Goal: Information Seeking & Learning: Find specific fact

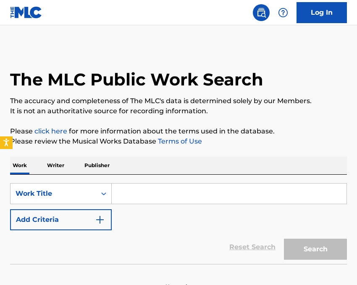
click at [126, 192] on input "Search Form" at bounding box center [229, 193] width 235 height 20
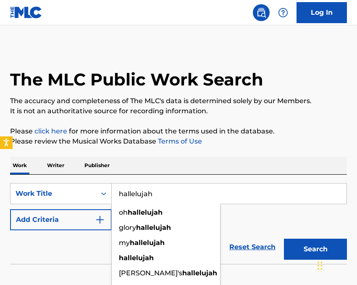
type input "hallelujah"
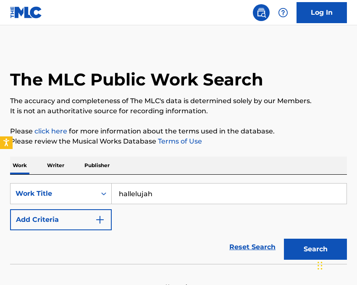
click at [58, 237] on div "Reset Search Search" at bounding box center [178, 247] width 337 height 34
click at [101, 216] on img "Search Form" at bounding box center [100, 219] width 10 height 10
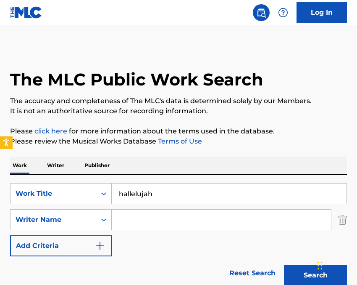
click at [126, 216] on input "Search Form" at bounding box center [221, 219] width 219 height 20
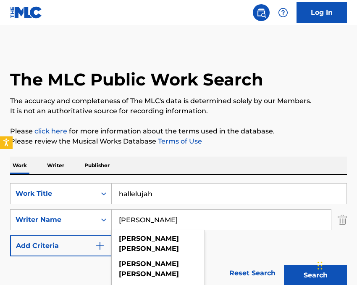
type input "[PERSON_NAME]"
click at [284, 264] on button "Search" at bounding box center [315, 274] width 63 height 21
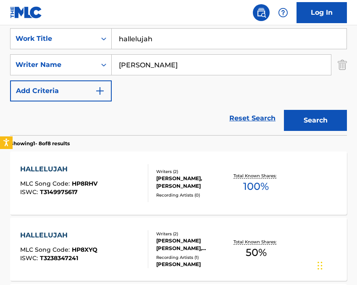
scroll to position [168, 0]
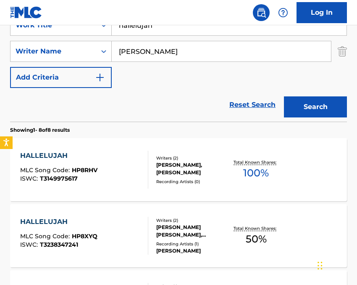
click at [178, 162] on div "[PERSON_NAME], [PERSON_NAME]" at bounding box center [192, 168] width 72 height 15
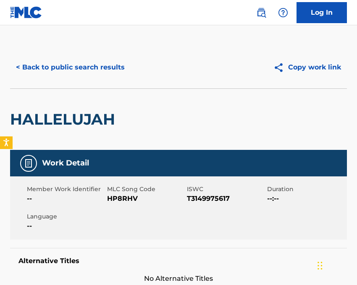
click at [62, 63] on button "< Back to public search results" at bounding box center [70, 67] width 121 height 21
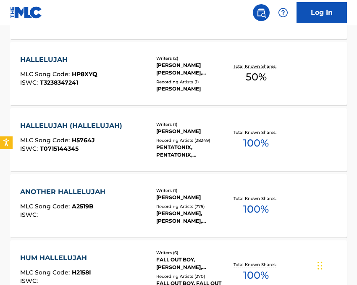
scroll to position [336, 0]
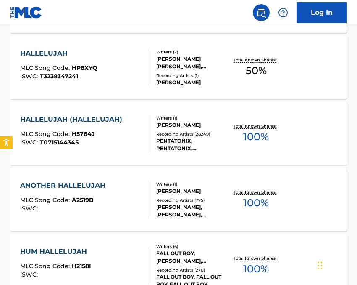
click at [70, 116] on div "HALLELUJAH (HALLELUJAH)" at bounding box center [73, 119] width 106 height 10
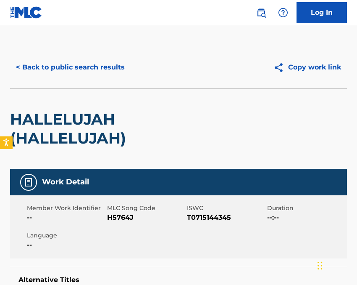
click at [106, 65] on button "< Back to public search results" at bounding box center [70, 67] width 121 height 21
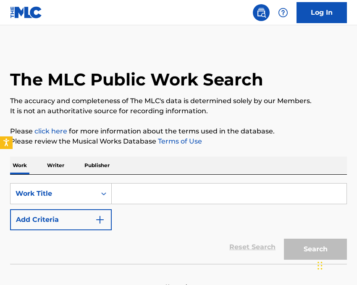
click at [129, 184] on input "Search Form" at bounding box center [229, 193] width 235 height 20
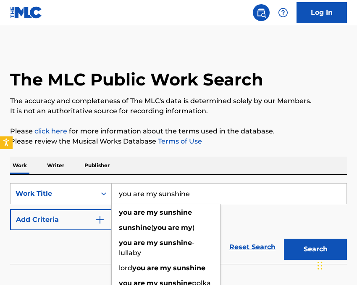
type input "you are my sunshine"
click at [94, 219] on button "Add Criteria" at bounding box center [61, 219] width 102 height 21
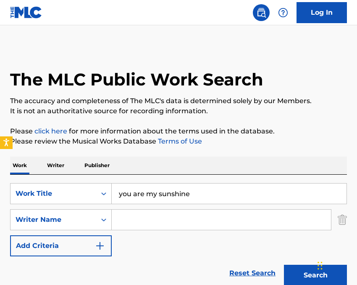
click at [127, 215] on input "Search Form" at bounding box center [221, 219] width 219 height 20
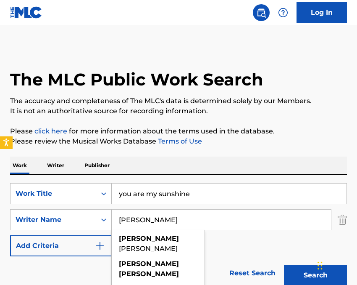
type input "jimmie davis"
click at [284, 264] on button "Search" at bounding box center [315, 274] width 63 height 21
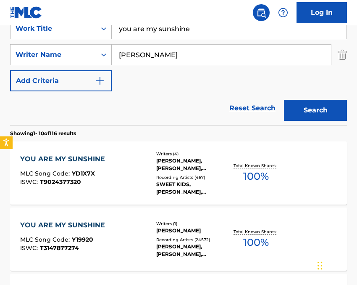
scroll to position [168, 0]
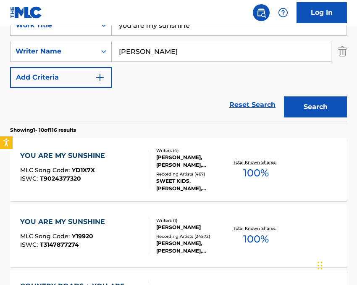
click at [183, 155] on div "CHARLES MITCHELL, JIMMIE H DAVIS, WALTER BAUMGARTNER, HEINRICH ODINGA" at bounding box center [192, 160] width 72 height 15
